Goal: Obtain resource: Obtain resource

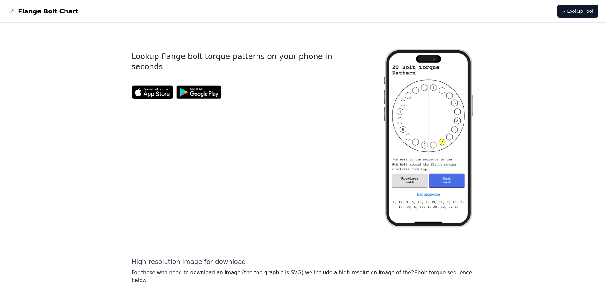
scroll to position [256, 0]
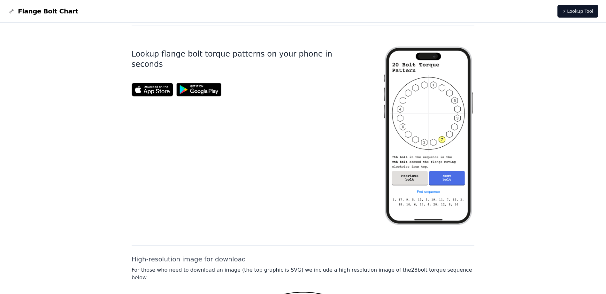
click at [155, 84] on img at bounding box center [153, 90] width 42 height 14
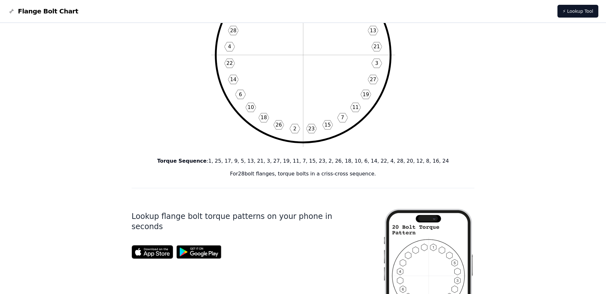
scroll to position [32, 0]
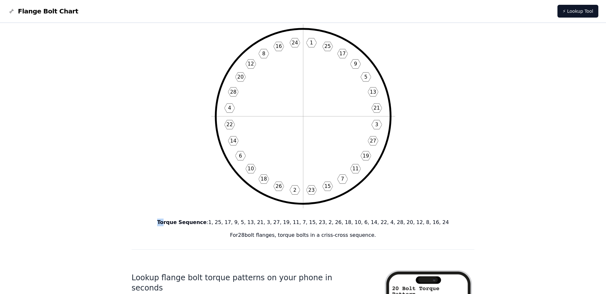
drag, startPoint x: 189, startPoint y: 219, endPoint x: 389, endPoint y: 244, distance: 202.2
copy p "To"
click at [326, 74] on icon "1 25 17 9 5 13 21 3 27 19 11 7 15 23 2 26 18 10 6 14 22 4 28 20 12 8 16 24" at bounding box center [303, 116] width 184 height 184
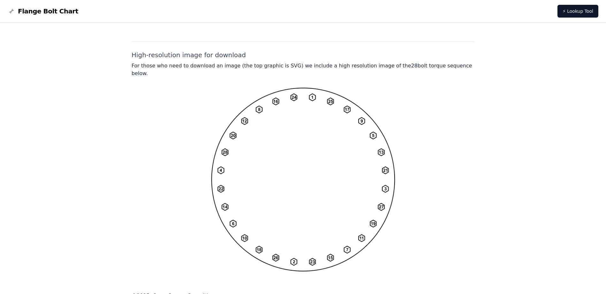
scroll to position [463, 0]
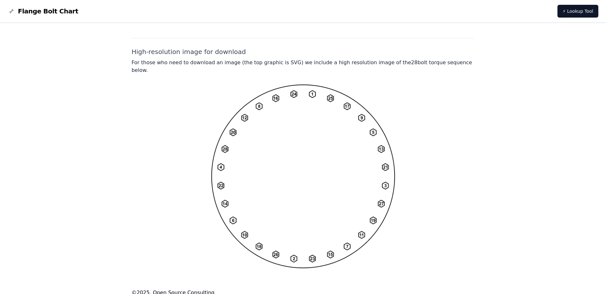
click at [184, 56] on h2 "High-resolution image for download" at bounding box center [303, 51] width 343 height 9
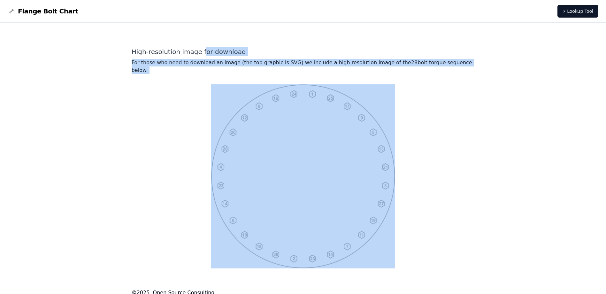
drag, startPoint x: 202, startPoint y: 50, endPoint x: 298, endPoint y: 82, distance: 102.1
drag, startPoint x: 298, startPoint y: 82, endPoint x: 317, endPoint y: 127, distance: 48.4
click at [317, 127] on img at bounding box center [303, 176] width 184 height 184
click at [317, 129] on img at bounding box center [303, 176] width 184 height 184
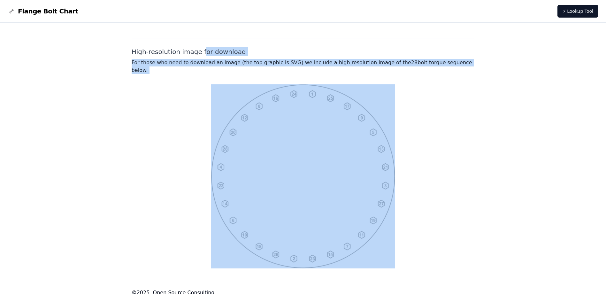
drag, startPoint x: 379, startPoint y: 141, endPoint x: 442, endPoint y: 144, distance: 62.7
click at [379, 141] on img at bounding box center [303, 176] width 184 height 184
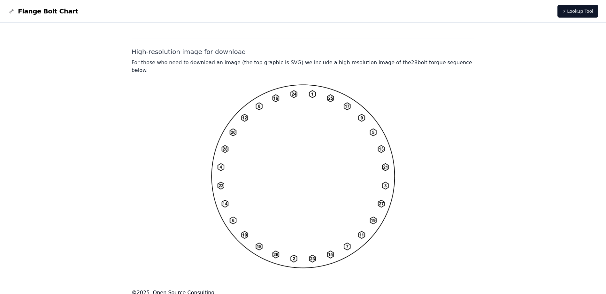
click at [442, 144] on div at bounding box center [303, 176] width 343 height 184
click at [401, 94] on div at bounding box center [303, 176] width 343 height 184
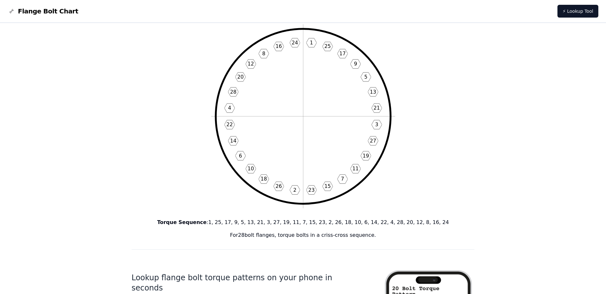
scroll to position [0, 0]
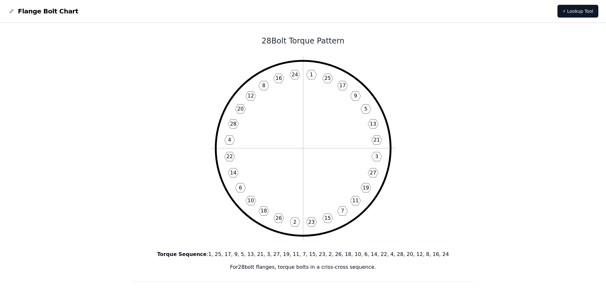
drag, startPoint x: 424, startPoint y: 117, endPoint x: 420, endPoint y: 117, distance: 4.5
click at [361, 164] on icon "1 25 17 9 5 13 21 3 27 19 11 7 15 23 2 26 18 10 6 14 22 4 28 20 12 8 16 24" at bounding box center [303, 148] width 184 height 184
